Goal: Check status: Check status

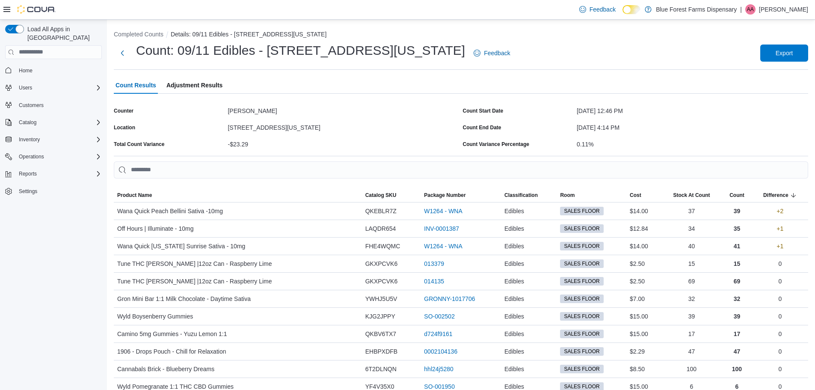
scroll to position [43, 0]
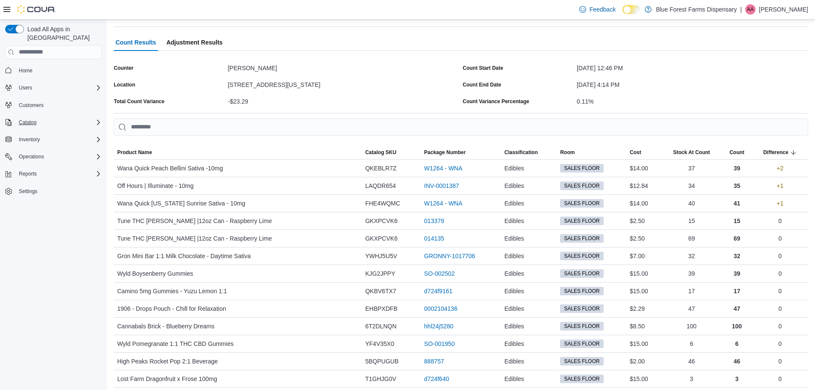
click at [41, 117] on div "Catalog" at bounding box center [58, 122] width 86 height 10
drag, startPoint x: 41, startPoint y: 116, endPoint x: 37, endPoint y: 134, distance: 18.7
click at [37, 143] on span "My Catalog (Classic)" at bounding box center [38, 146] width 47 height 7
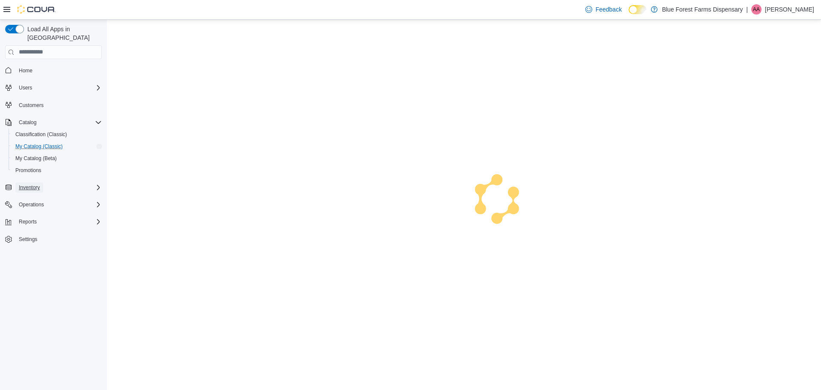
click at [39, 184] on span "Inventory" at bounding box center [29, 187] width 21 height 7
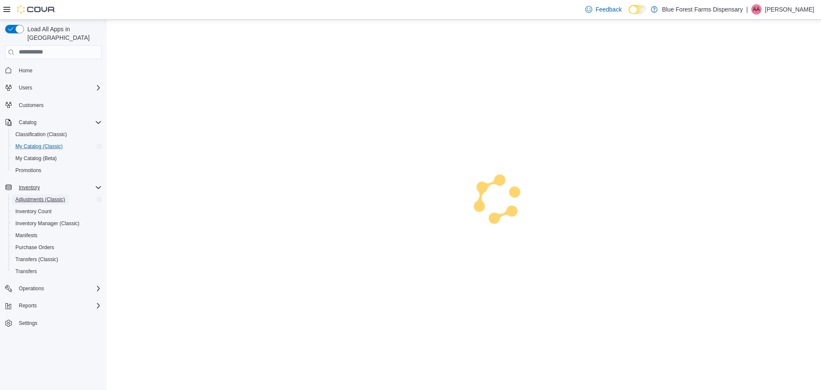
click at [48, 196] on span "Adjustments (Classic)" at bounding box center [40, 199] width 50 height 7
click at [27, 208] on span "Inventory Count" at bounding box center [33, 211] width 36 height 7
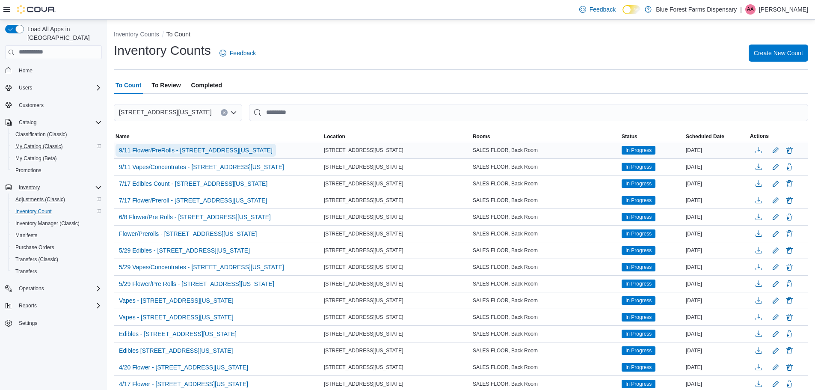
click at [202, 154] on span "9/11 Flower/PreRolls - [STREET_ADDRESS][US_STATE]" at bounding box center [196, 150] width 154 height 9
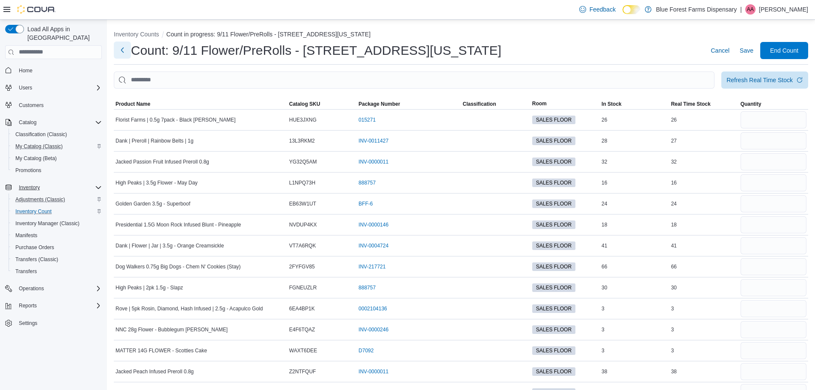
click at [123, 53] on button "Next" at bounding box center [122, 49] width 17 height 17
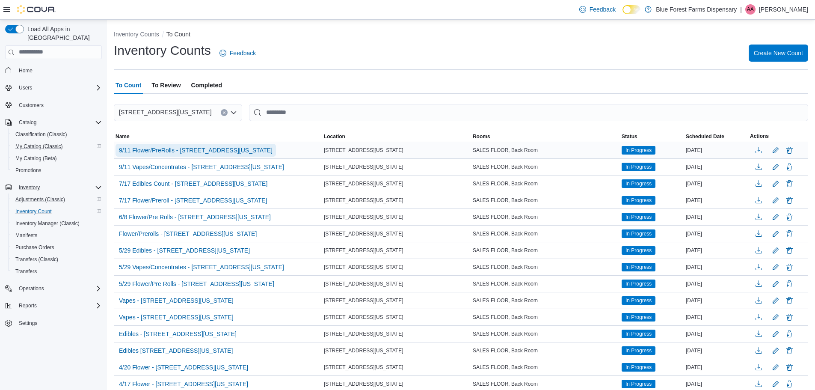
click at [226, 148] on span "9/11 Flower/PreRolls - [STREET_ADDRESS][US_STATE]" at bounding box center [196, 150] width 154 height 9
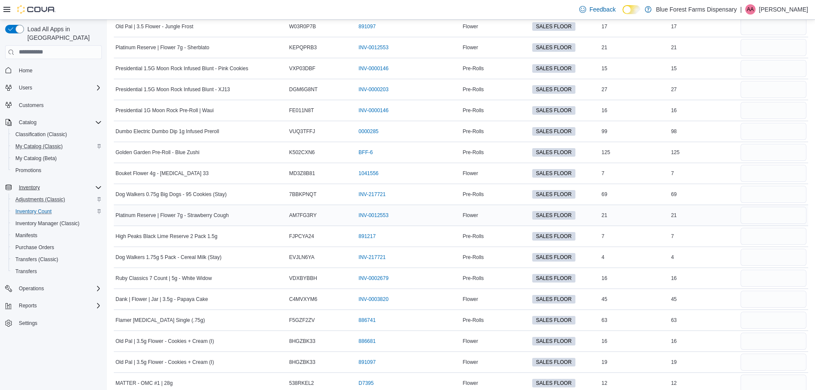
scroll to position [2473, 0]
